Goal: Book appointment/travel/reservation

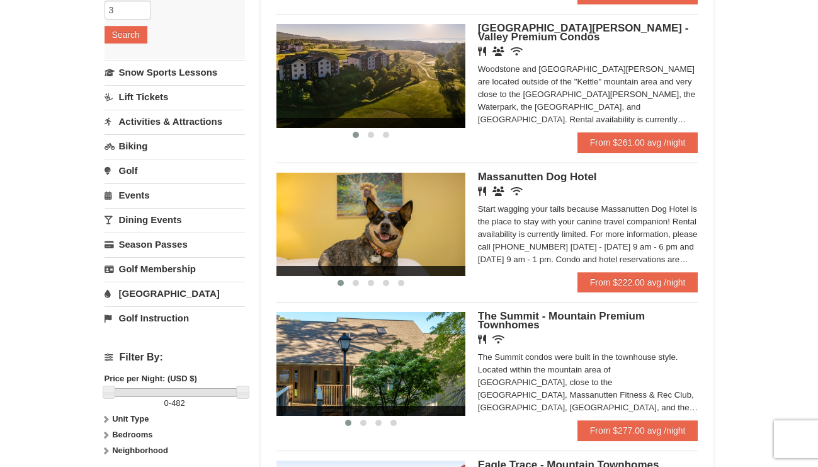
scroll to position [252, 0]
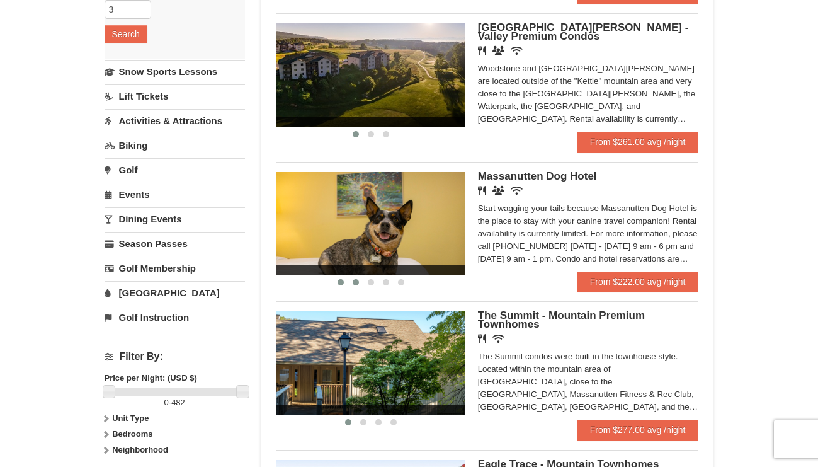
click at [354, 281] on span at bounding box center [356, 282] width 6 height 6
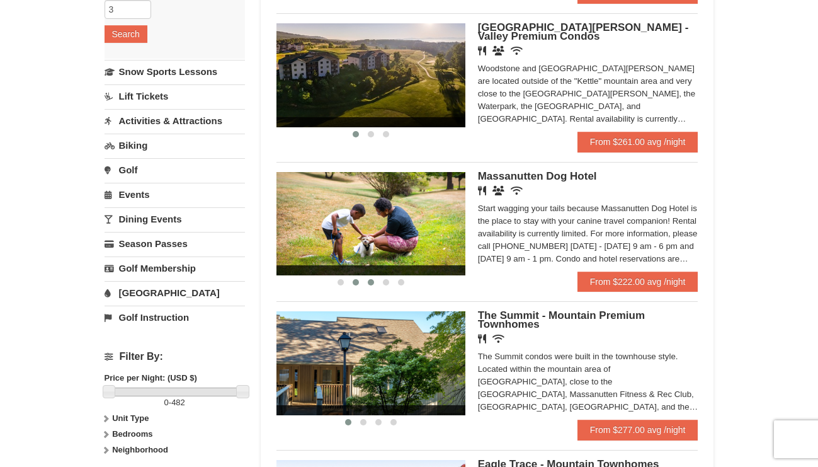
click at [367, 281] on button at bounding box center [370, 282] width 15 height 13
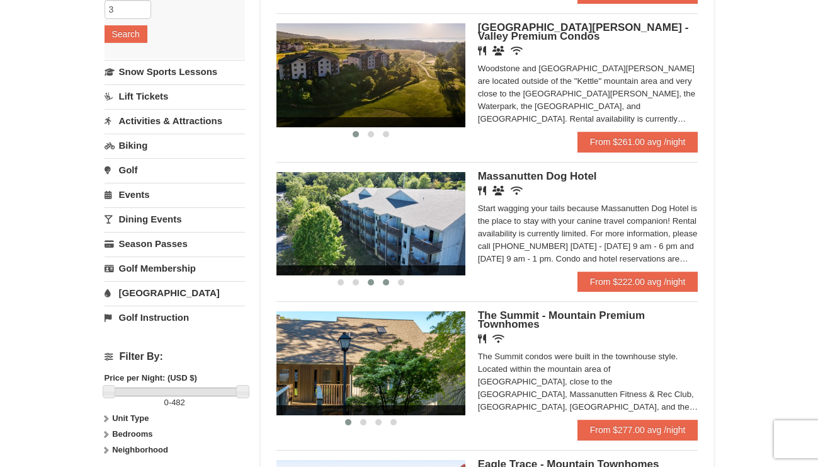
click at [390, 285] on button at bounding box center [386, 282] width 15 height 13
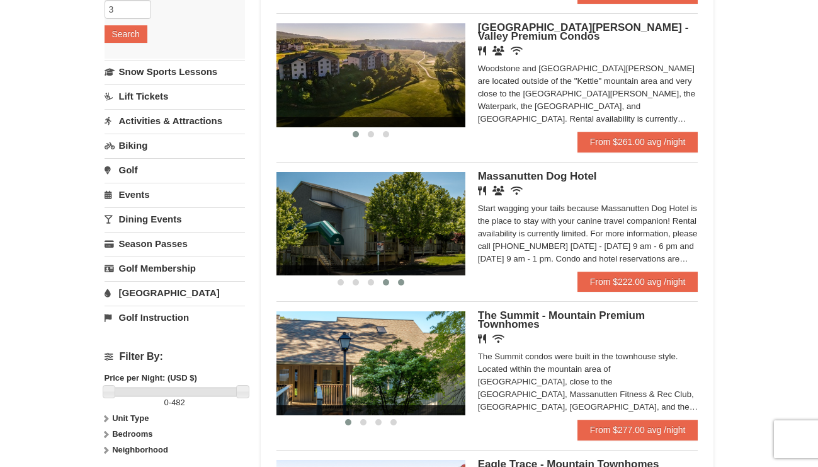
click at [398, 280] on button at bounding box center [401, 282] width 15 height 13
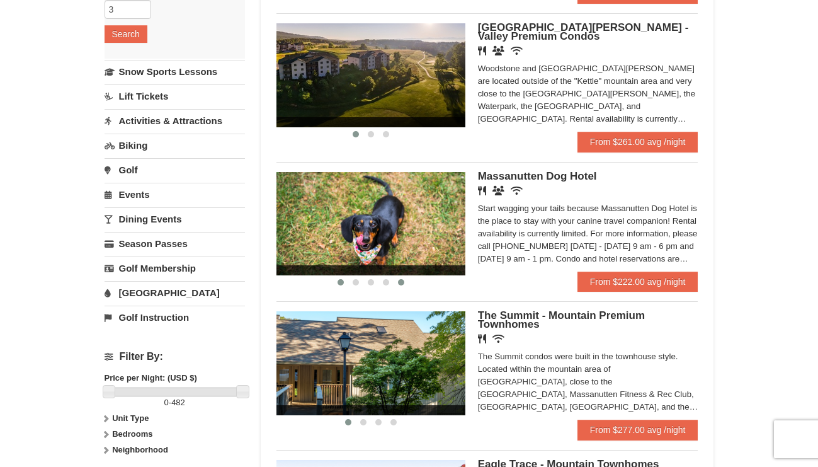
click at [336, 283] on button at bounding box center [340, 282] width 15 height 13
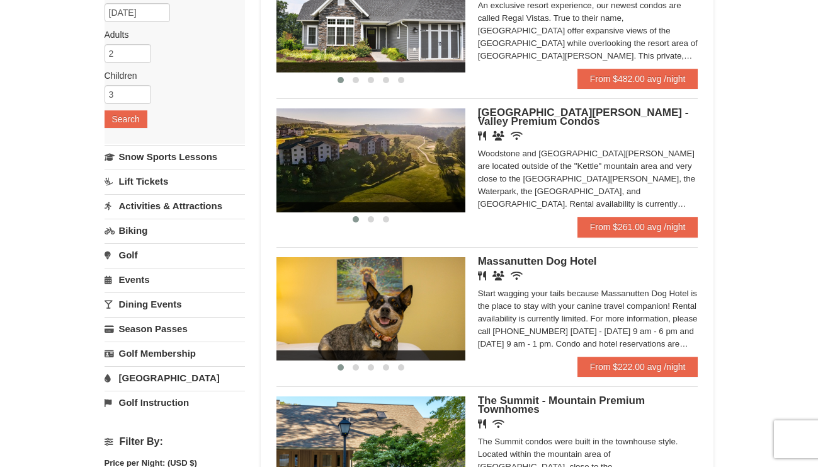
scroll to position [189, 0]
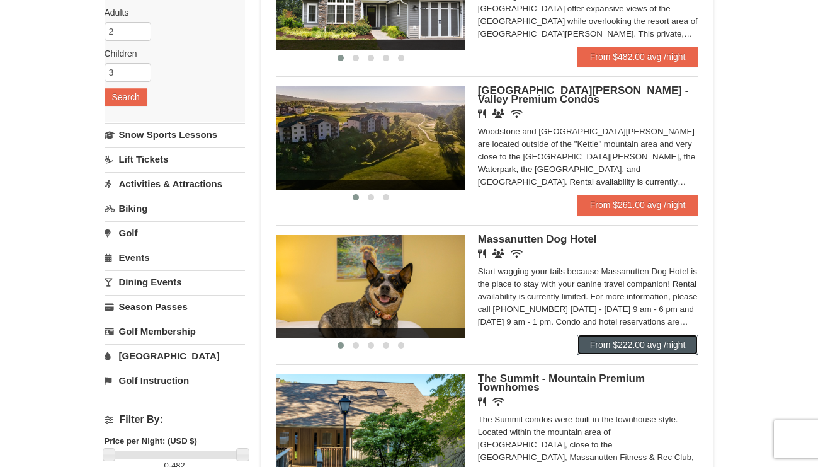
click at [622, 348] on link "From $222.00 avg /night" at bounding box center [638, 344] width 121 height 20
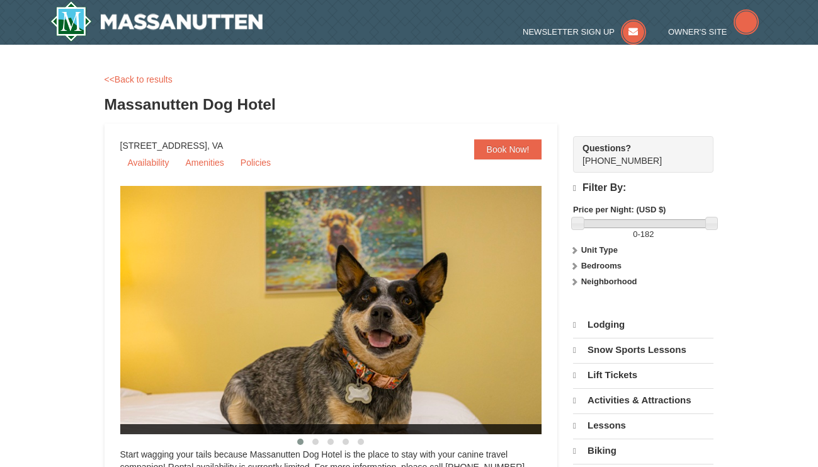
select select "9"
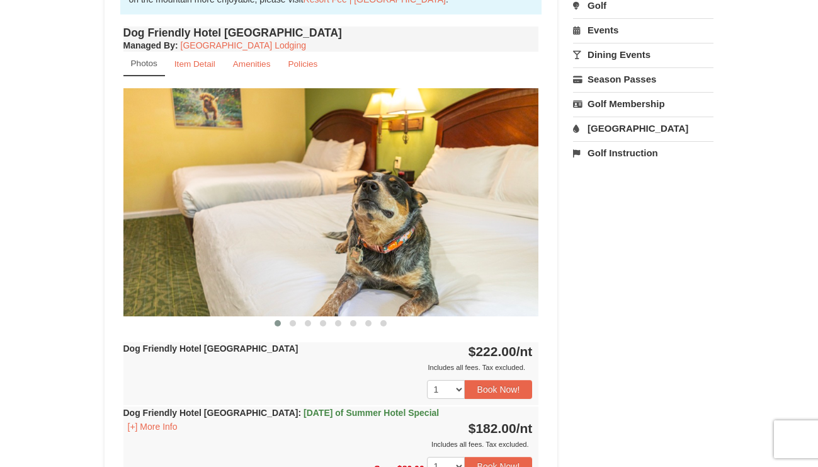
scroll to position [441, 0]
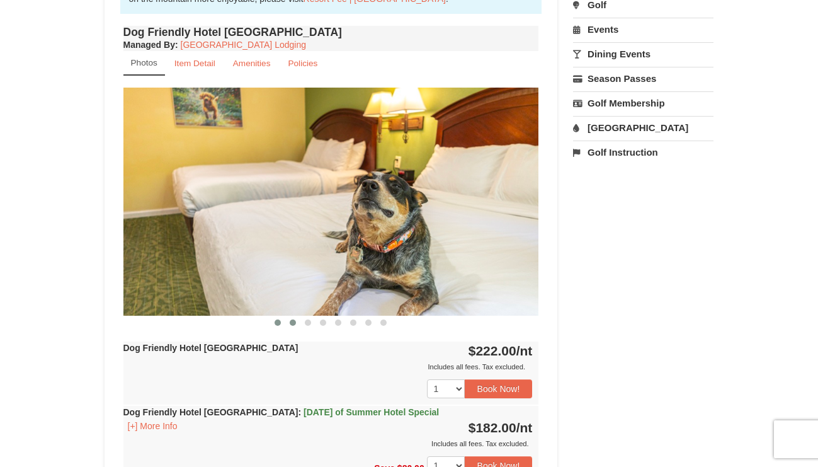
click at [288, 321] on button at bounding box center [292, 322] width 15 height 13
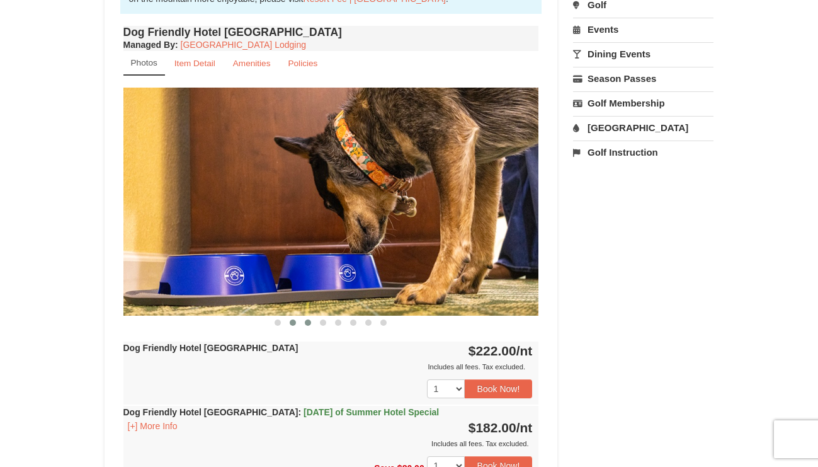
click at [305, 324] on span at bounding box center [308, 322] width 6 height 6
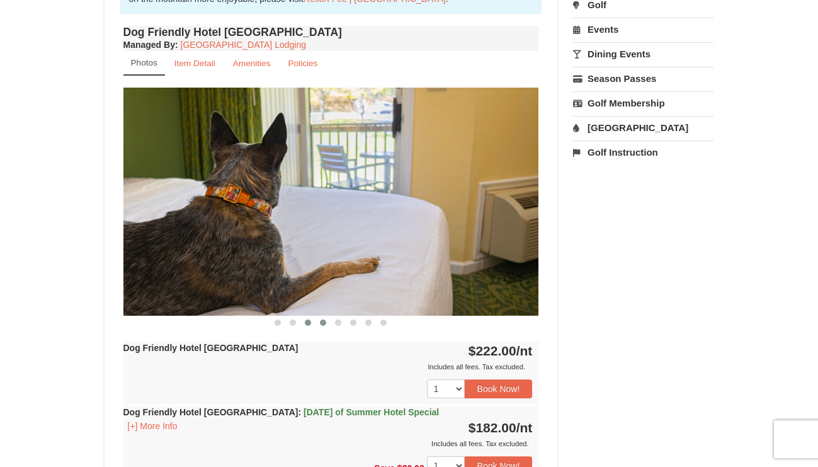
click at [319, 324] on button at bounding box center [323, 322] width 15 height 13
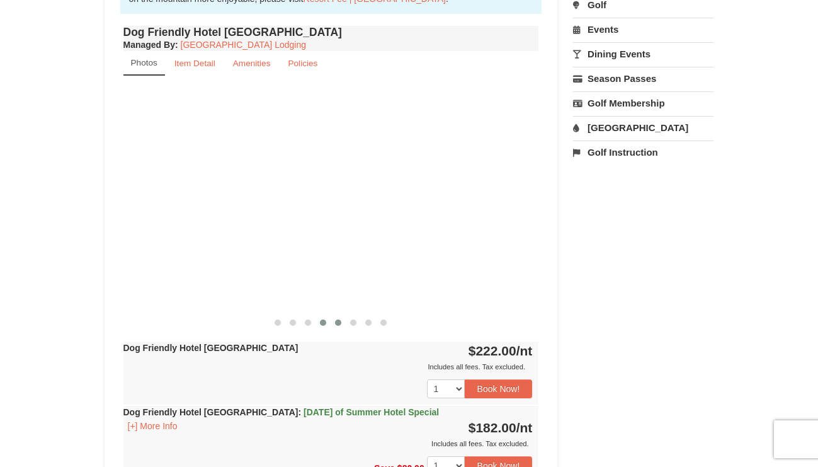
click at [340, 325] on span at bounding box center [338, 322] width 6 height 6
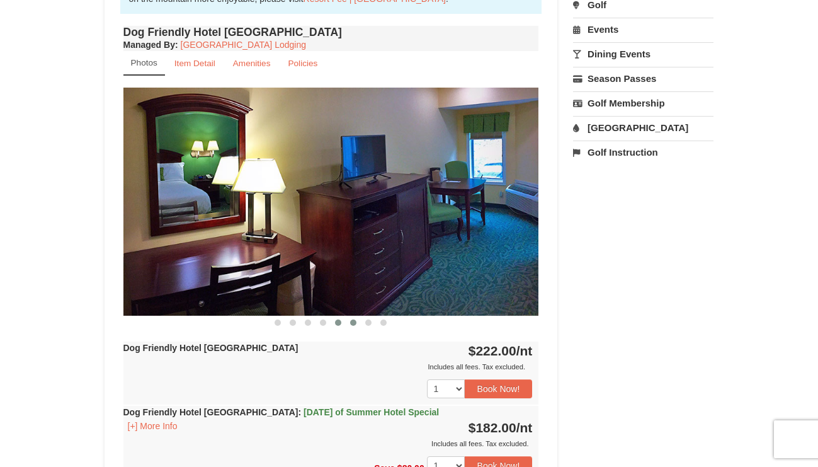
click at [352, 325] on button at bounding box center [353, 322] width 15 height 13
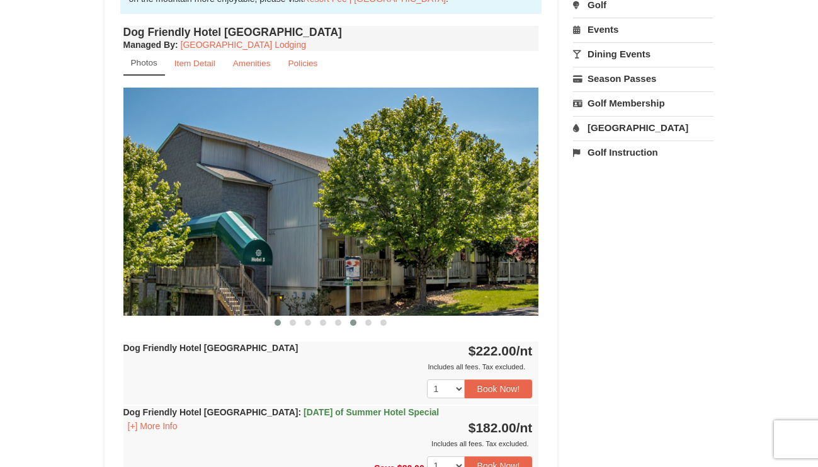
click at [276, 327] on button at bounding box center [277, 322] width 15 height 13
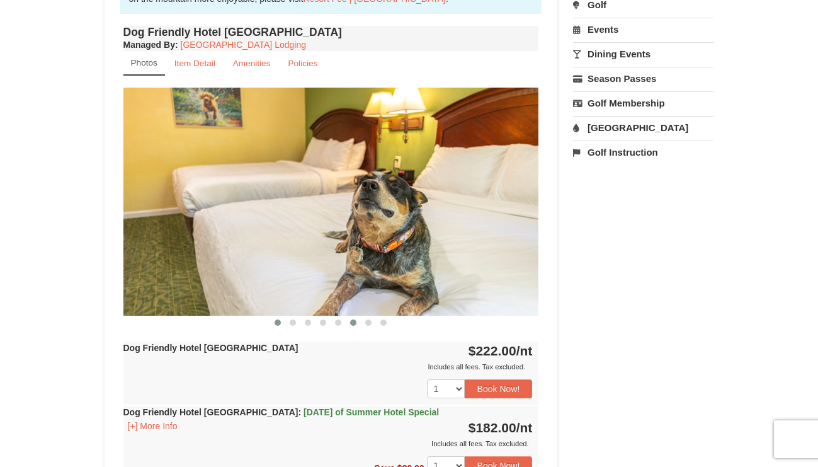
click at [357, 325] on button at bounding box center [353, 322] width 15 height 13
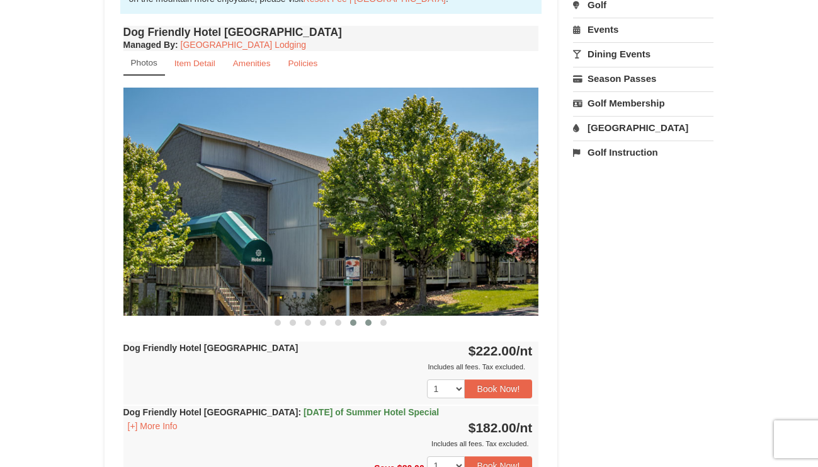
click at [370, 326] on button at bounding box center [368, 322] width 15 height 13
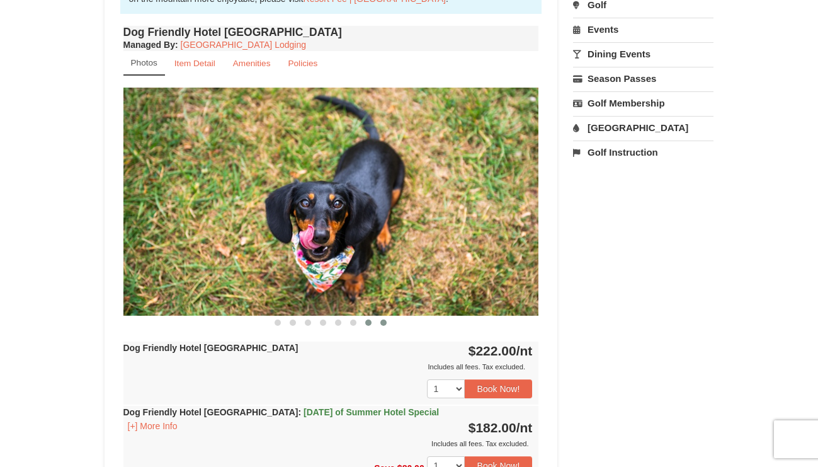
click at [379, 326] on button at bounding box center [383, 322] width 15 height 13
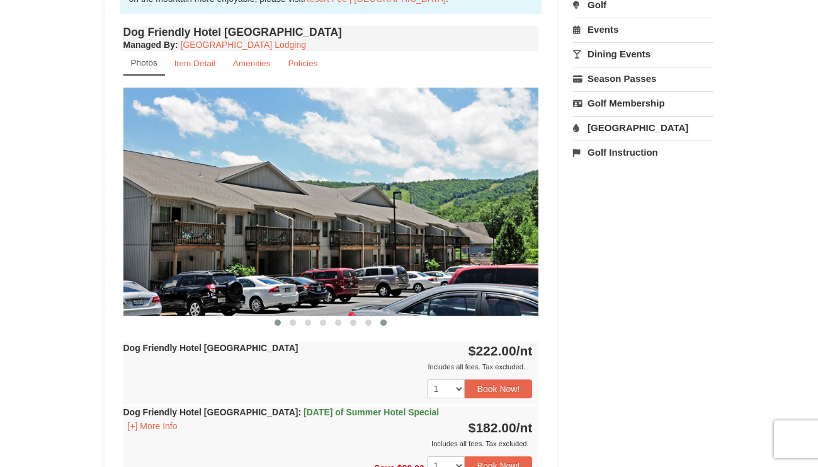
click at [282, 326] on button at bounding box center [277, 322] width 15 height 13
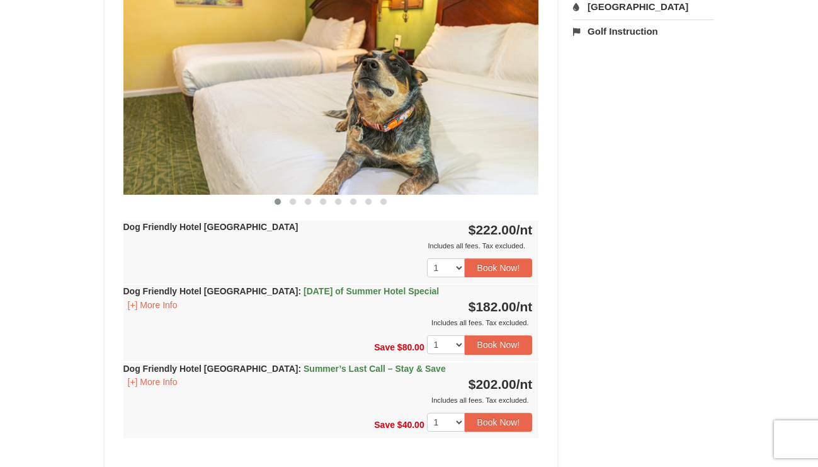
scroll to position [567, 0]
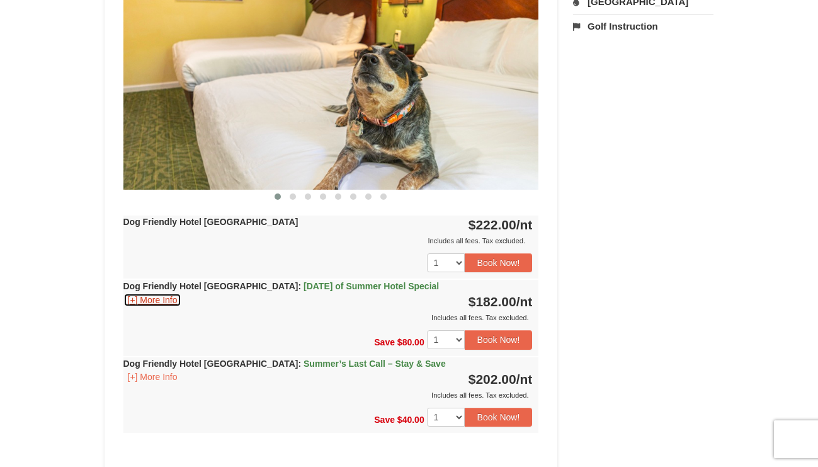
click at [153, 302] on button "[+] More Info" at bounding box center [152, 300] width 59 height 14
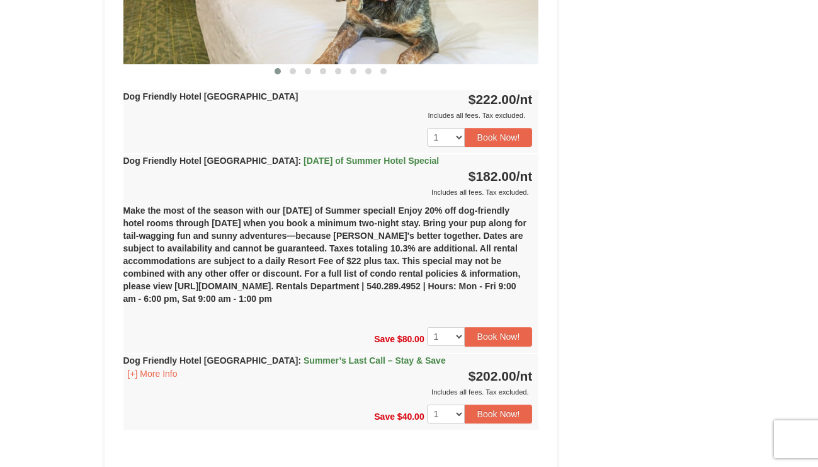
scroll to position [693, 0]
click at [456, 337] on select "1 2 3 4 5 6 7 8 9 10 11 12 13 14" at bounding box center [446, 335] width 38 height 19
click at [427, 326] on select "1 2 3 4 5 6 7 8 9 10 11 12 13 14" at bounding box center [446, 335] width 38 height 19
click at [453, 337] on select "1 2 3 4 5 6 7 8 9 10 11 12 13 14" at bounding box center [446, 335] width 38 height 19
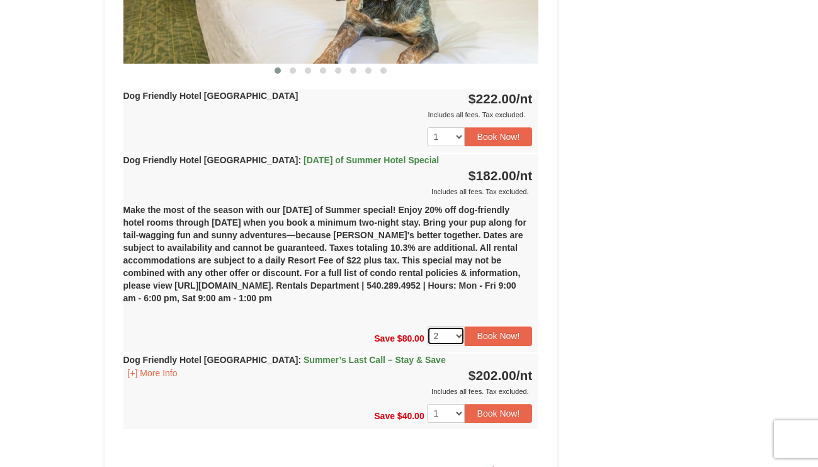
click at [453, 337] on select "1 2 3 4 5 6 7 8 9 10 11 12 13 14" at bounding box center [446, 335] width 38 height 19
select select "1"
click at [427, 326] on select "1 2 3 4 5 6 7 8 9 10 11 12 13 14" at bounding box center [446, 335] width 38 height 19
click at [527, 332] on button "Book Now!" at bounding box center [499, 335] width 68 height 19
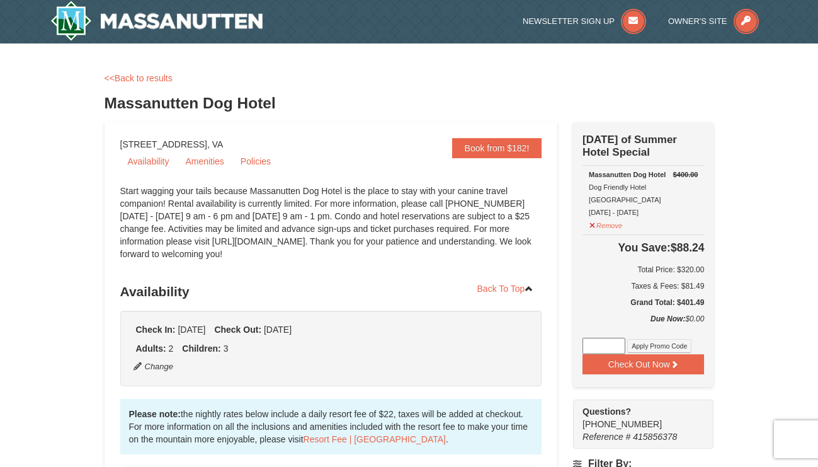
scroll to position [0, 0]
